Goal: Transaction & Acquisition: Book appointment/travel/reservation

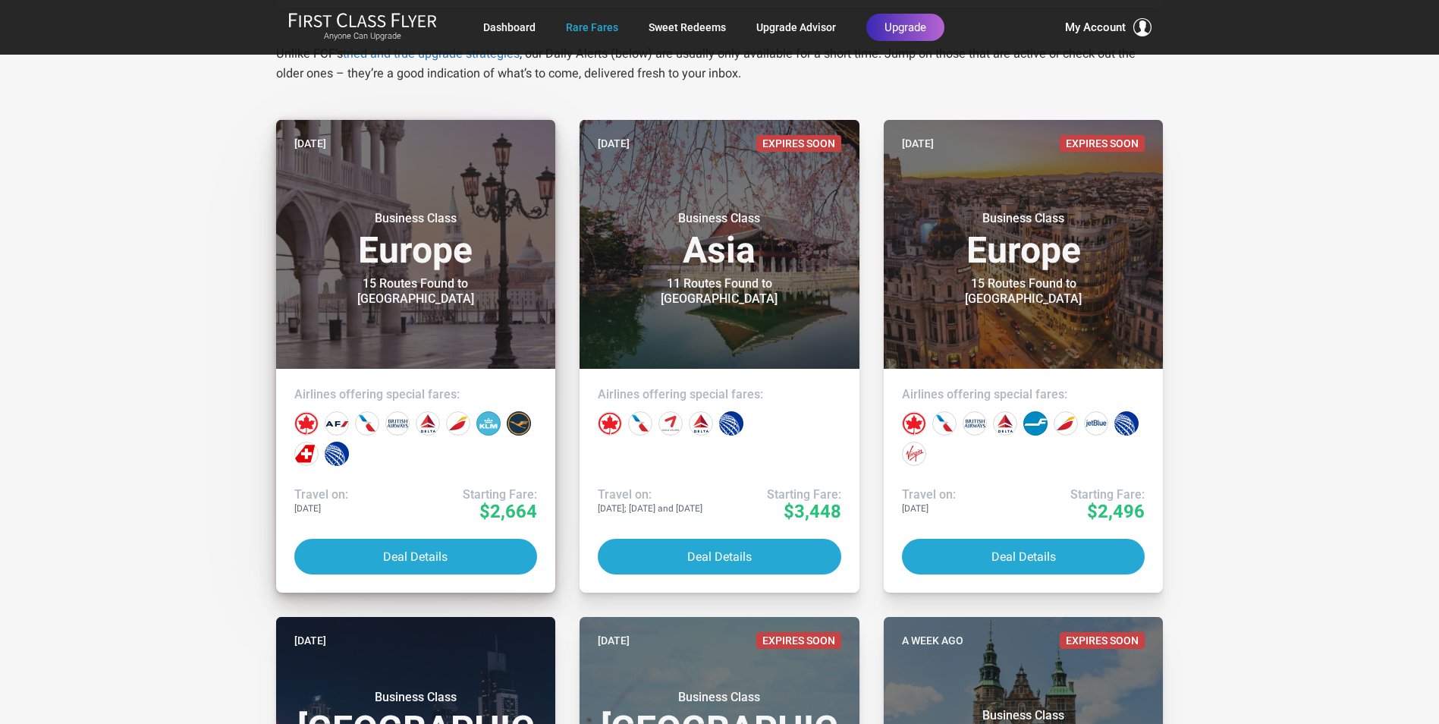
scroll to position [303, 0]
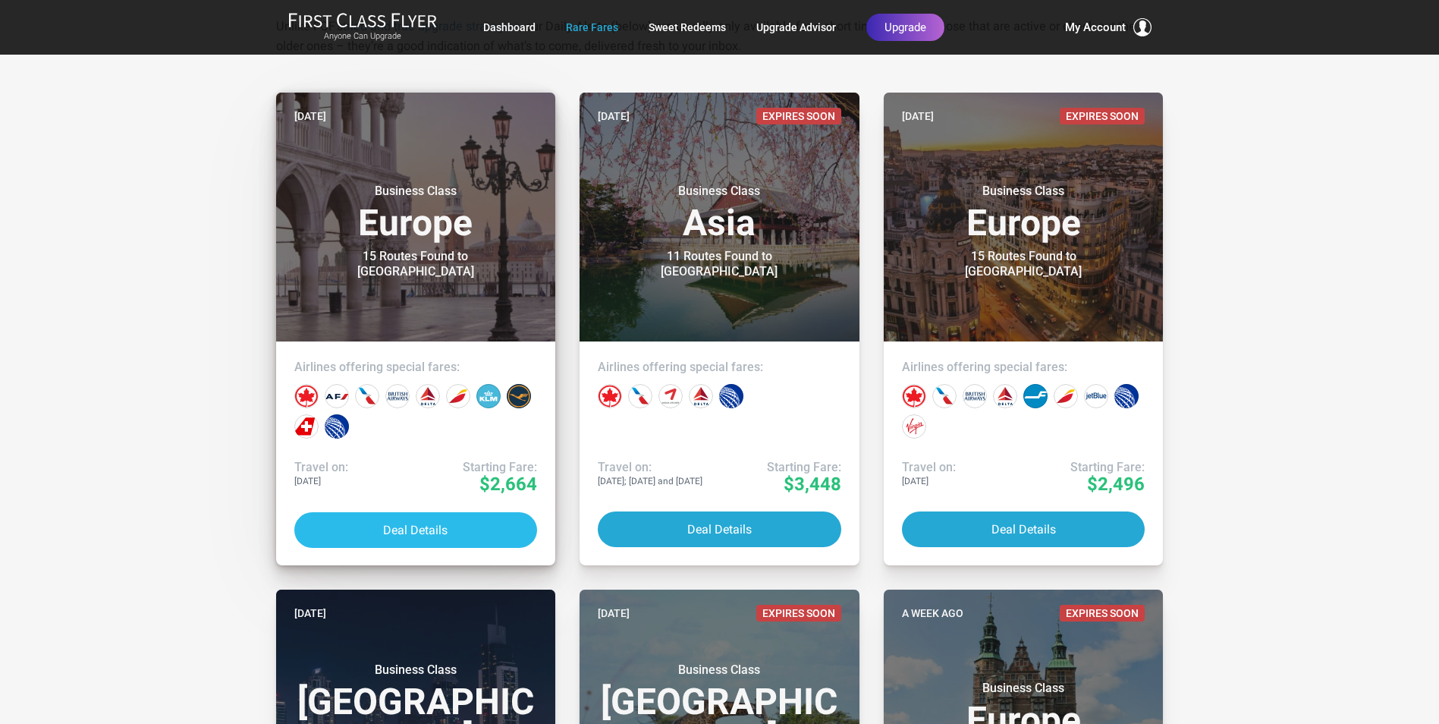
click at [429, 535] on button "Deal Details" at bounding box center [416, 530] width 244 height 36
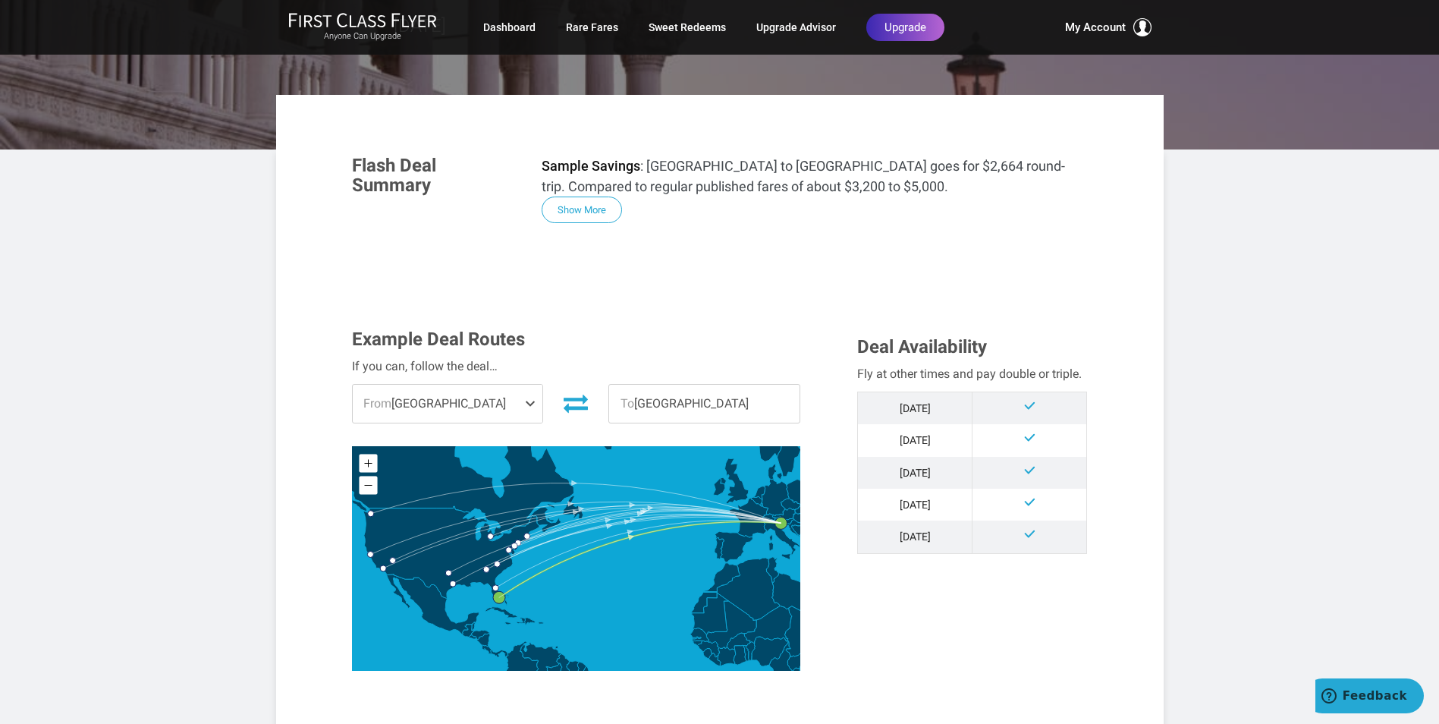
scroll to position [228, 0]
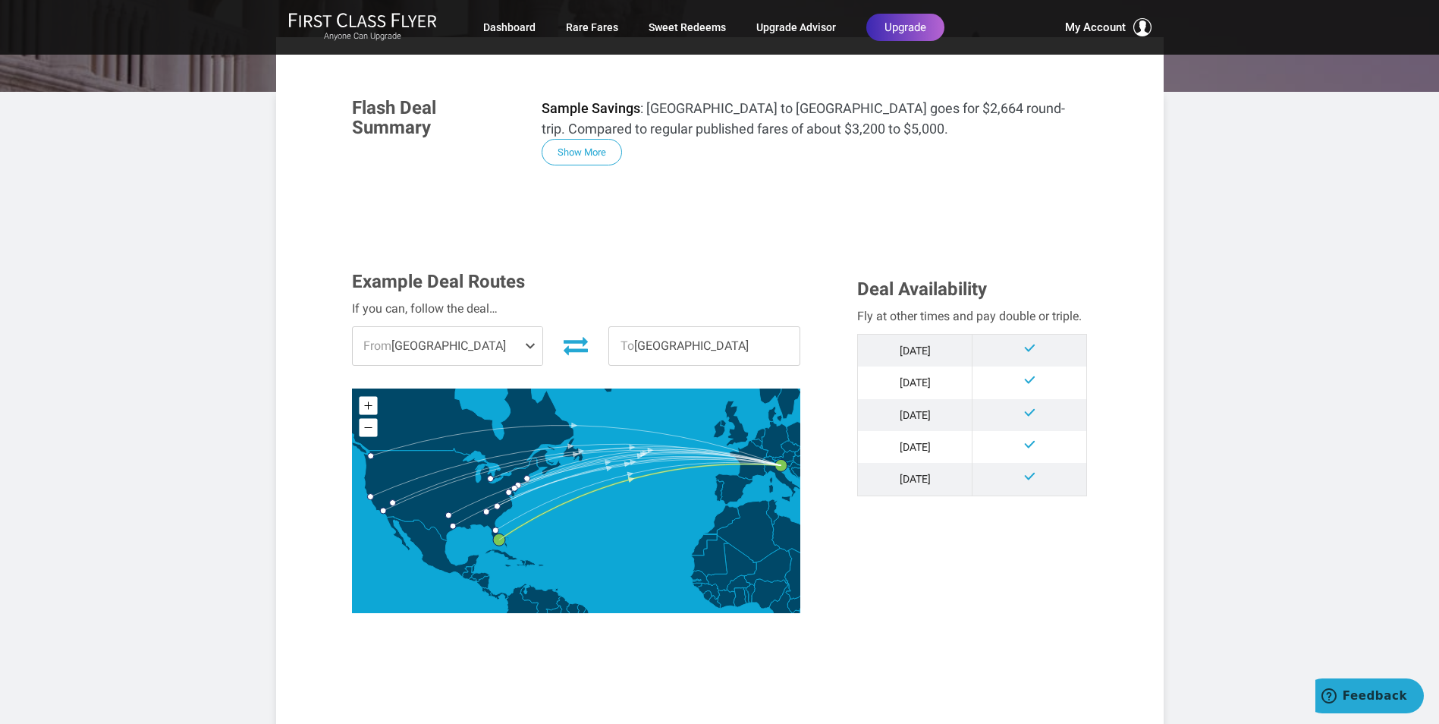
click at [530, 344] on span at bounding box center [533, 346] width 18 height 38
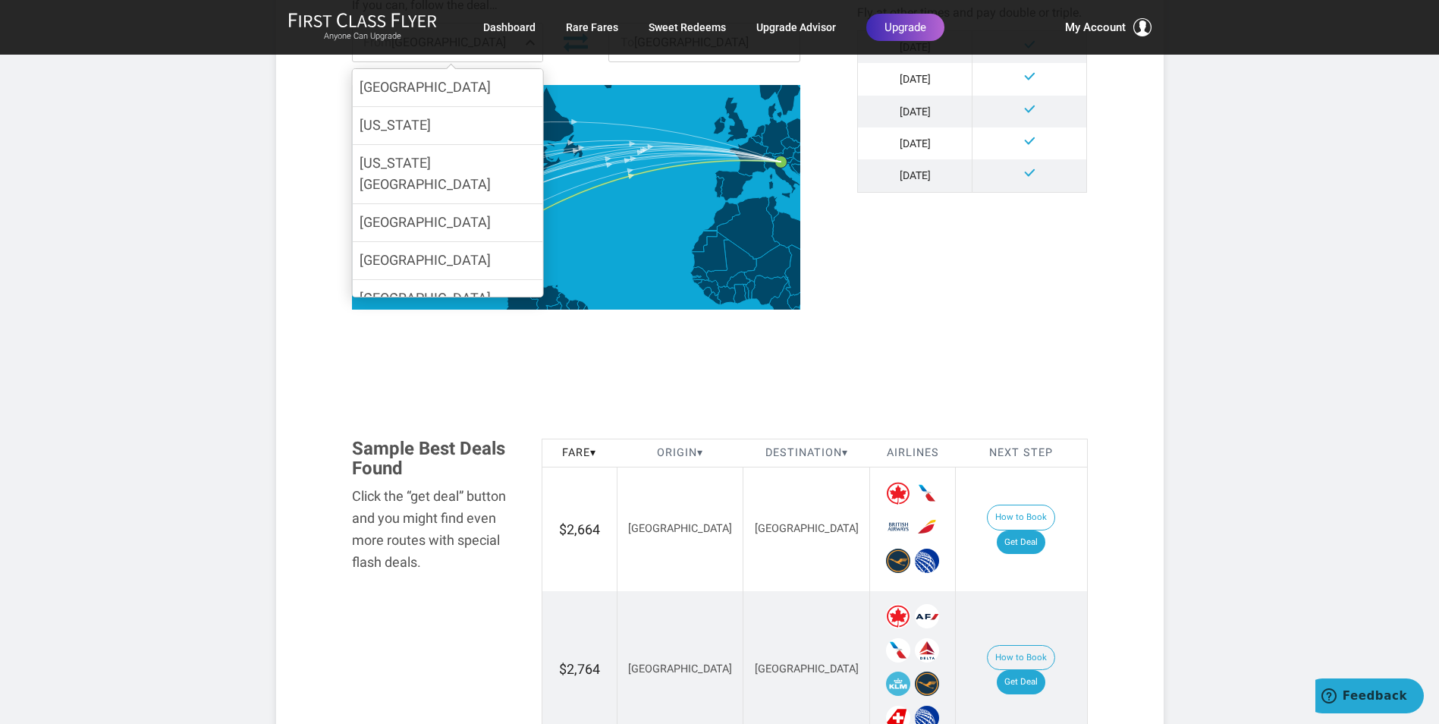
scroll to position [111, 0]
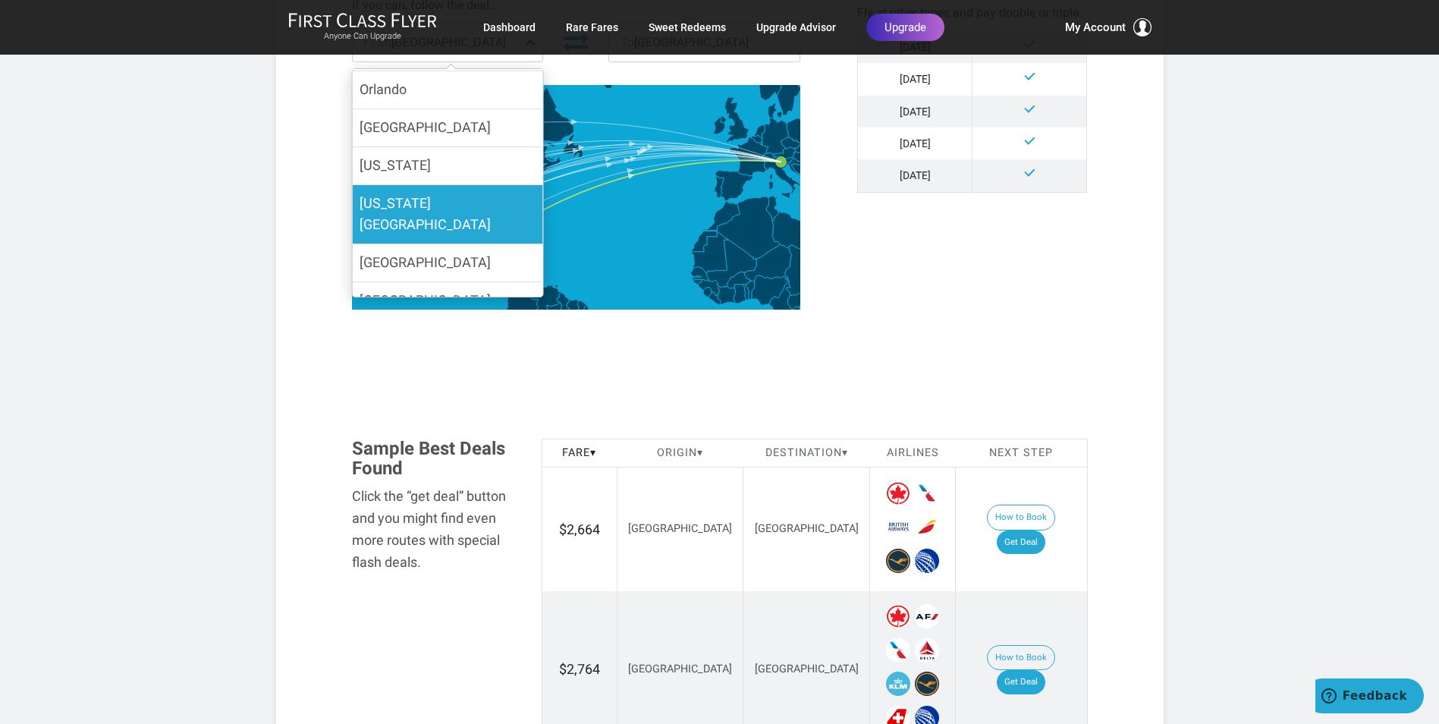
click at [443, 206] on span "[US_STATE][GEOGRAPHIC_DATA]" at bounding box center [425, 214] width 131 height 38
click at [0, 0] on input "[US_STATE][GEOGRAPHIC_DATA]" at bounding box center [0, 0] width 0 height 0
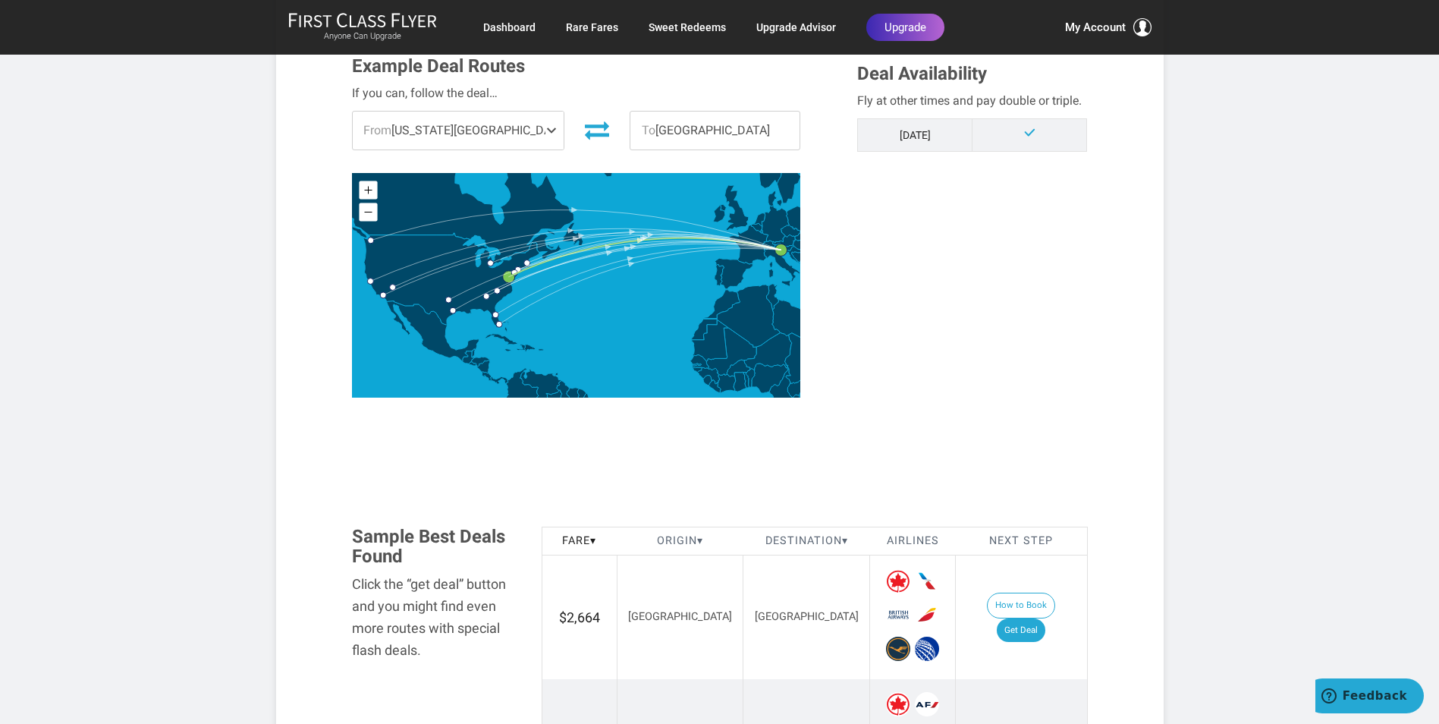
scroll to position [303, 0]
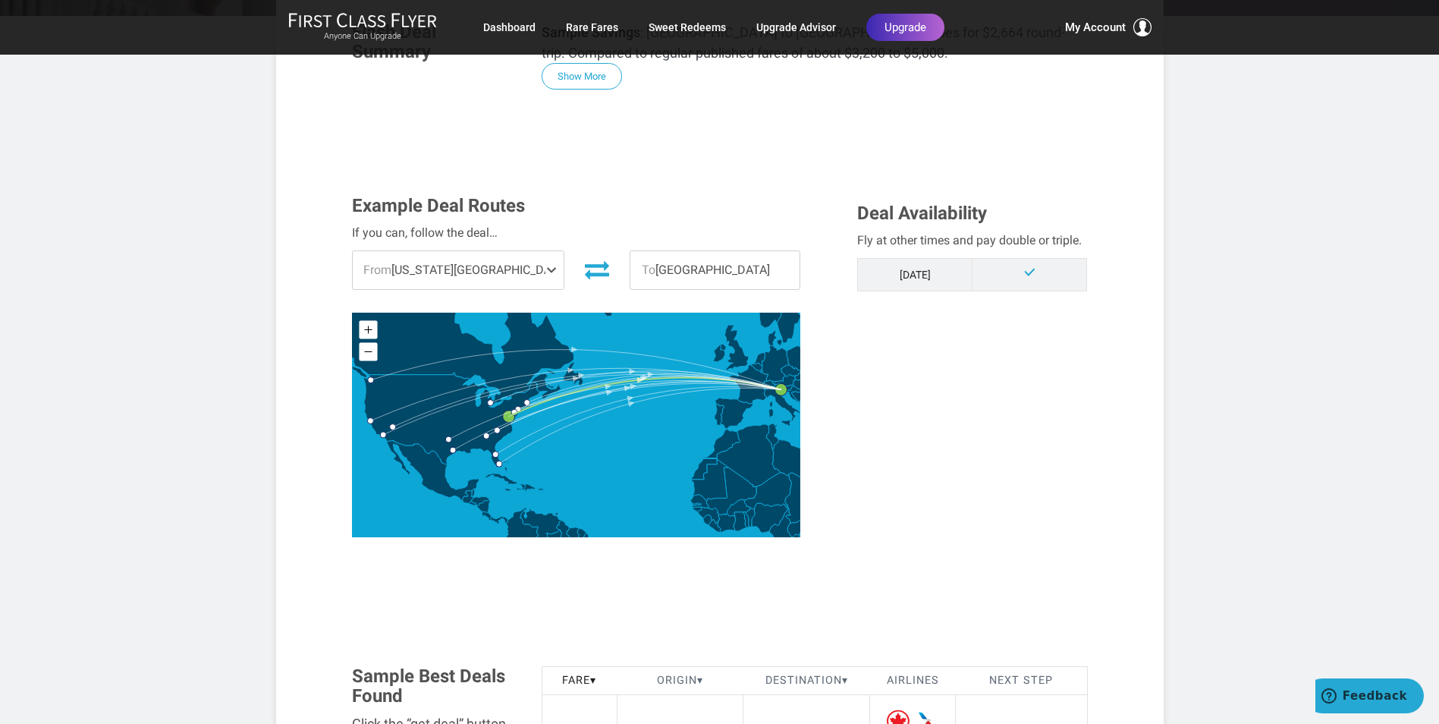
click at [915, 276] on td "[DATE]" at bounding box center [915, 274] width 115 height 33
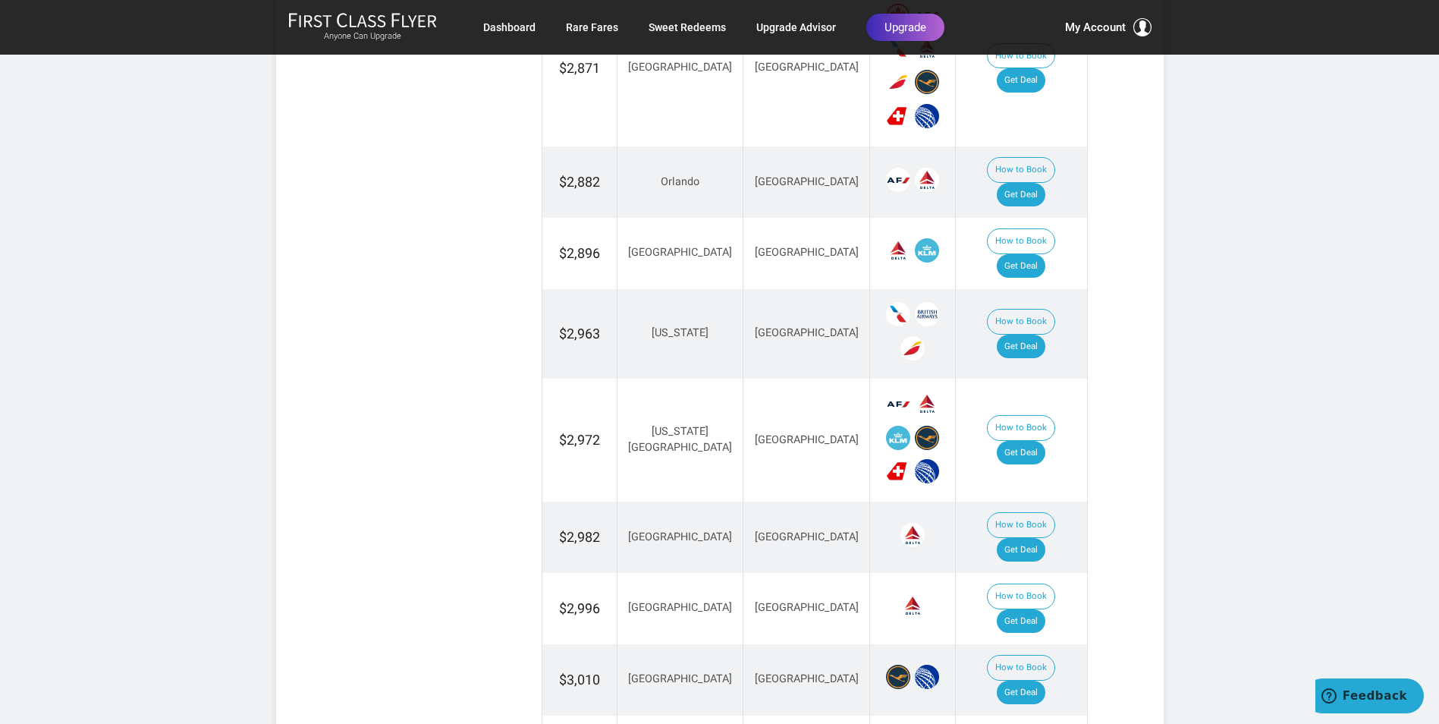
scroll to position [111, 0]
click at [1040, 441] on link "Get Deal" at bounding box center [1021, 453] width 49 height 24
